Goal: Task Accomplishment & Management: Complete application form

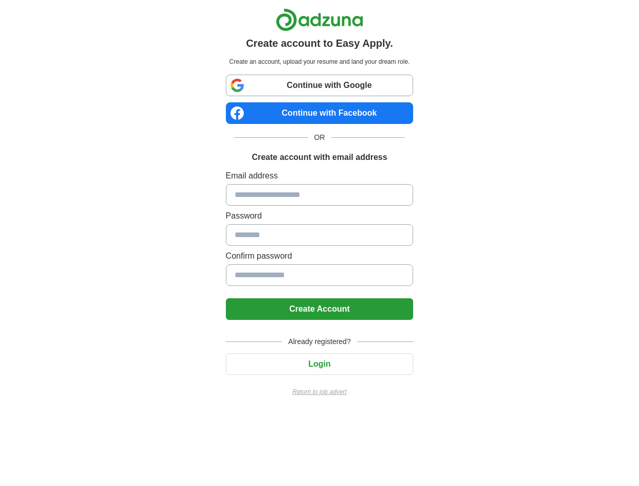
click at [325, 392] on p "Return to job advert" at bounding box center [320, 391] width 188 height 9
click at [325, 81] on link "Continue with Google" at bounding box center [320, 86] width 188 height 22
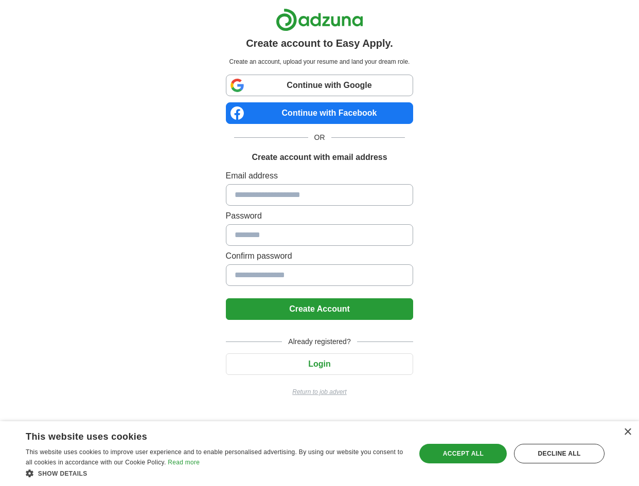
click at [345, 94] on link "Continue with Google" at bounding box center [320, 86] width 188 height 22
